Goal: Information Seeking & Learning: Learn about a topic

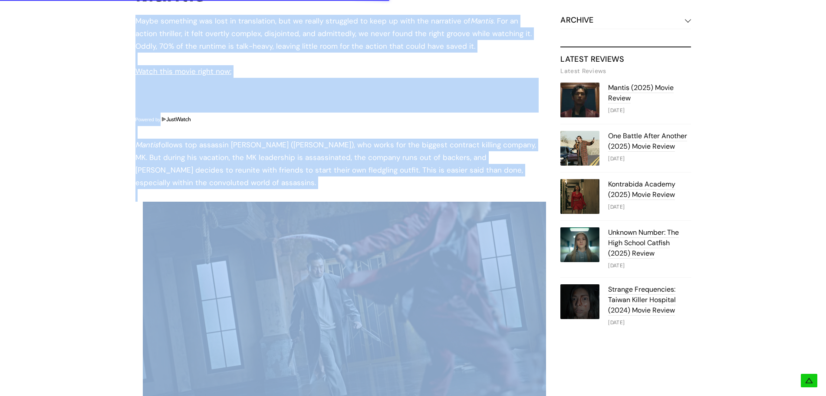
scroll to position [716, 0]
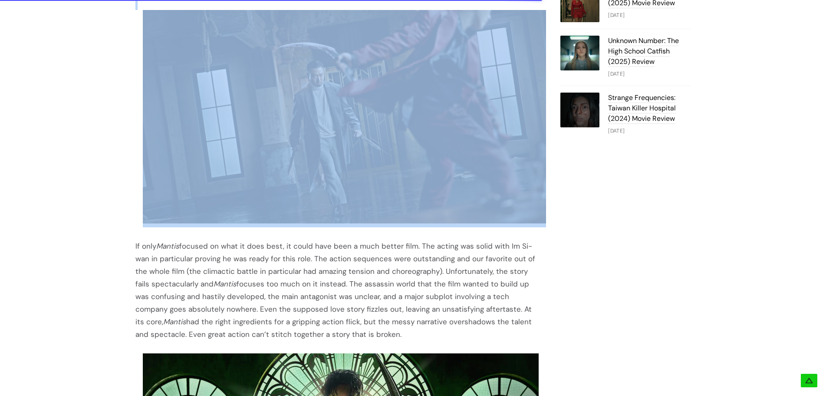
drag, startPoint x: 132, startPoint y: 153, endPoint x: 387, endPoint y: 330, distance: 310.6
click at [387, 330] on div "Table Of Contents Mantis (2025) Movie Review: Messy [PERSON_NAME] (2025) Movie …" at bounding box center [413, 125] width 608 height 1344
copy div "Lorem ipsumdolo sit amet co adipiscinge, sed do eiusmo temporinc ut labo et dol…"
click at [235, 258] on div "If only [PERSON_NAME] focused on what it does best, it could have been a much b…" at bounding box center [338, 290] width 404 height 101
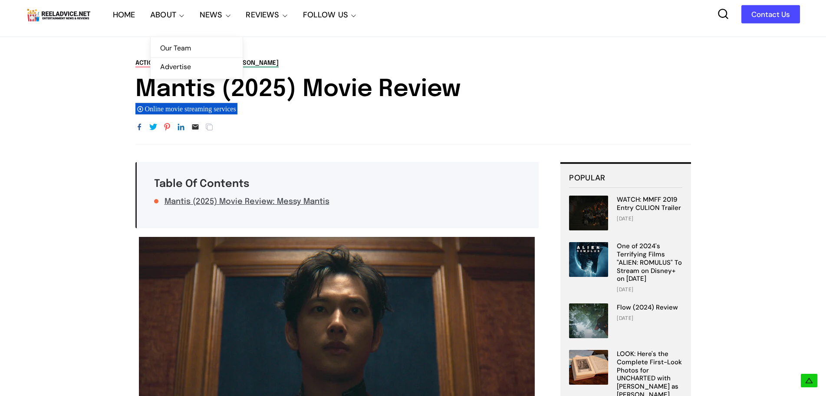
scroll to position [0, 0]
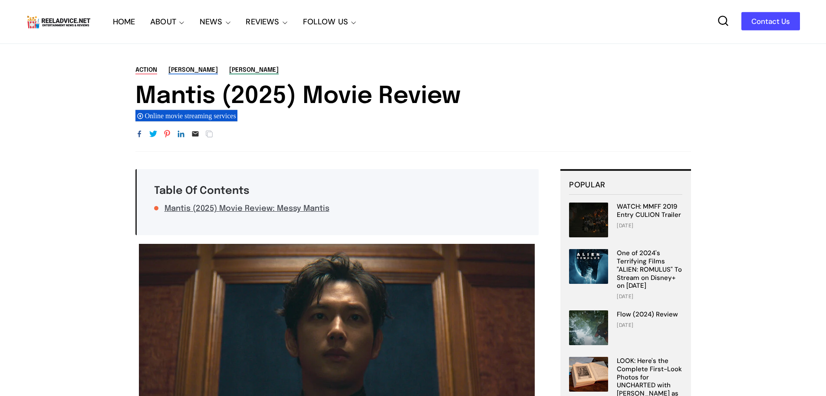
click at [122, 20] on link "HOME" at bounding box center [124, 21] width 23 height 43
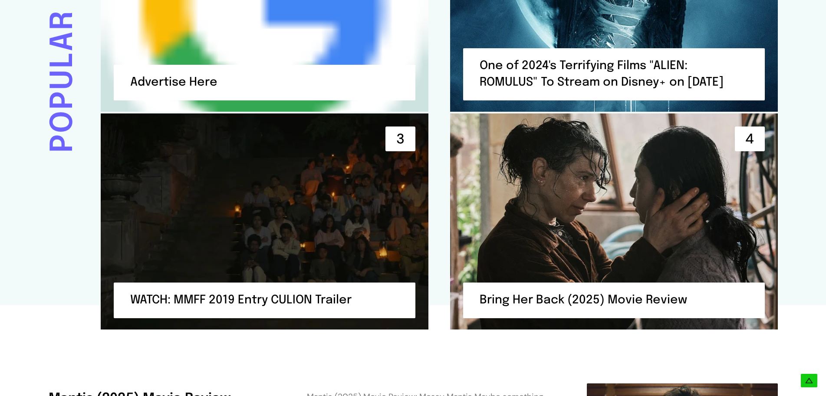
scroll to position [2302, 0]
